Goal: Information Seeking & Learning: Find specific fact

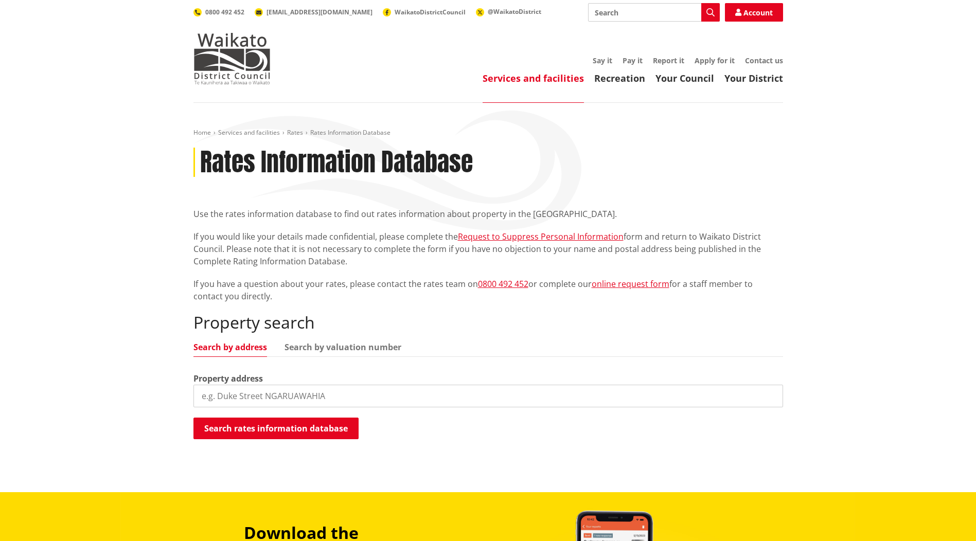
click at [224, 390] on input "search" at bounding box center [488, 396] width 590 height 23
paste input "61 Komak Road, Taupiri"
drag, startPoint x: 317, startPoint y: 387, endPoint x: 262, endPoint y: 390, distance: 55.7
click at [262, 390] on input "61 Komak Road, Taupiri" at bounding box center [488, 396] width 590 height 23
type input "61 Komak Road"
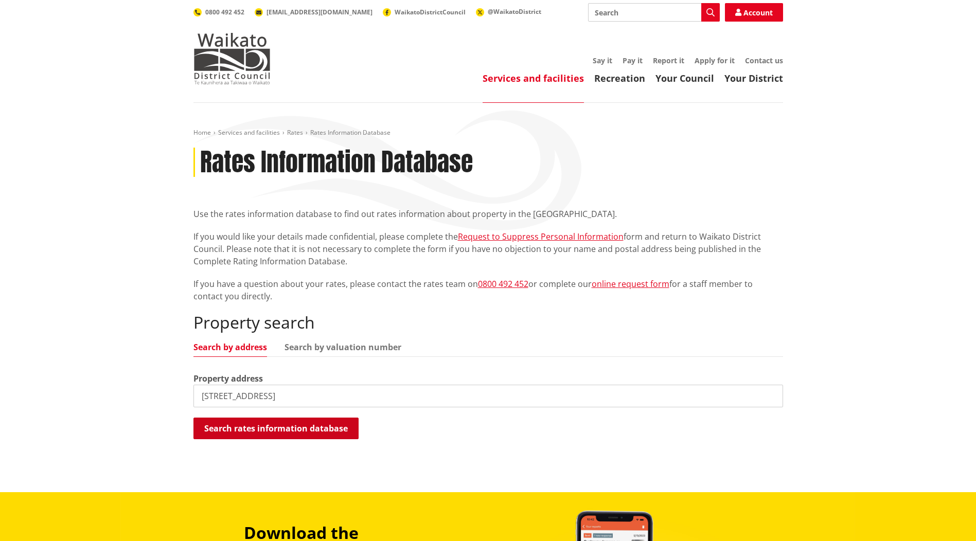
click at [246, 421] on button "Search rates information database" at bounding box center [275, 429] width 165 height 22
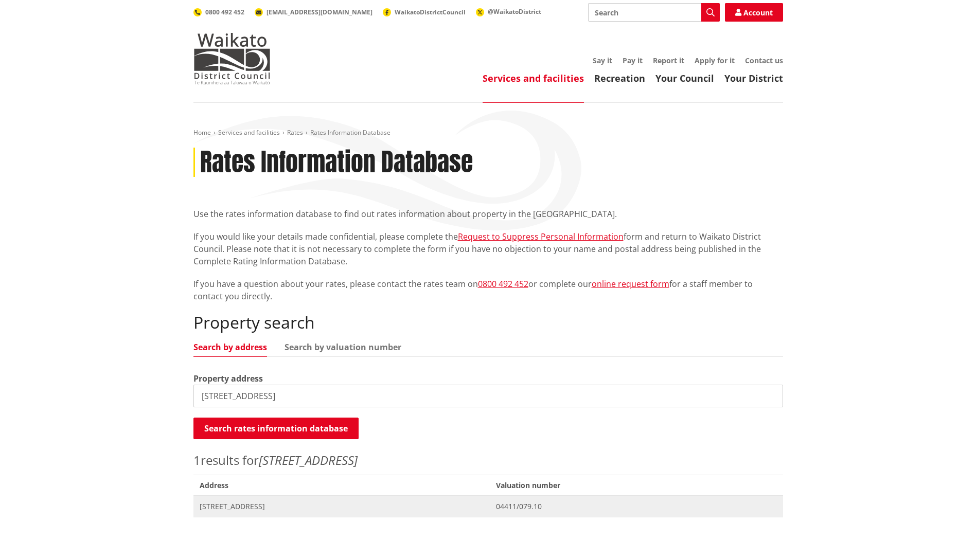
click at [225, 507] on span "[STREET_ADDRESS]" at bounding box center [342, 507] width 284 height 10
